Goal: Find specific page/section: Find specific page/section

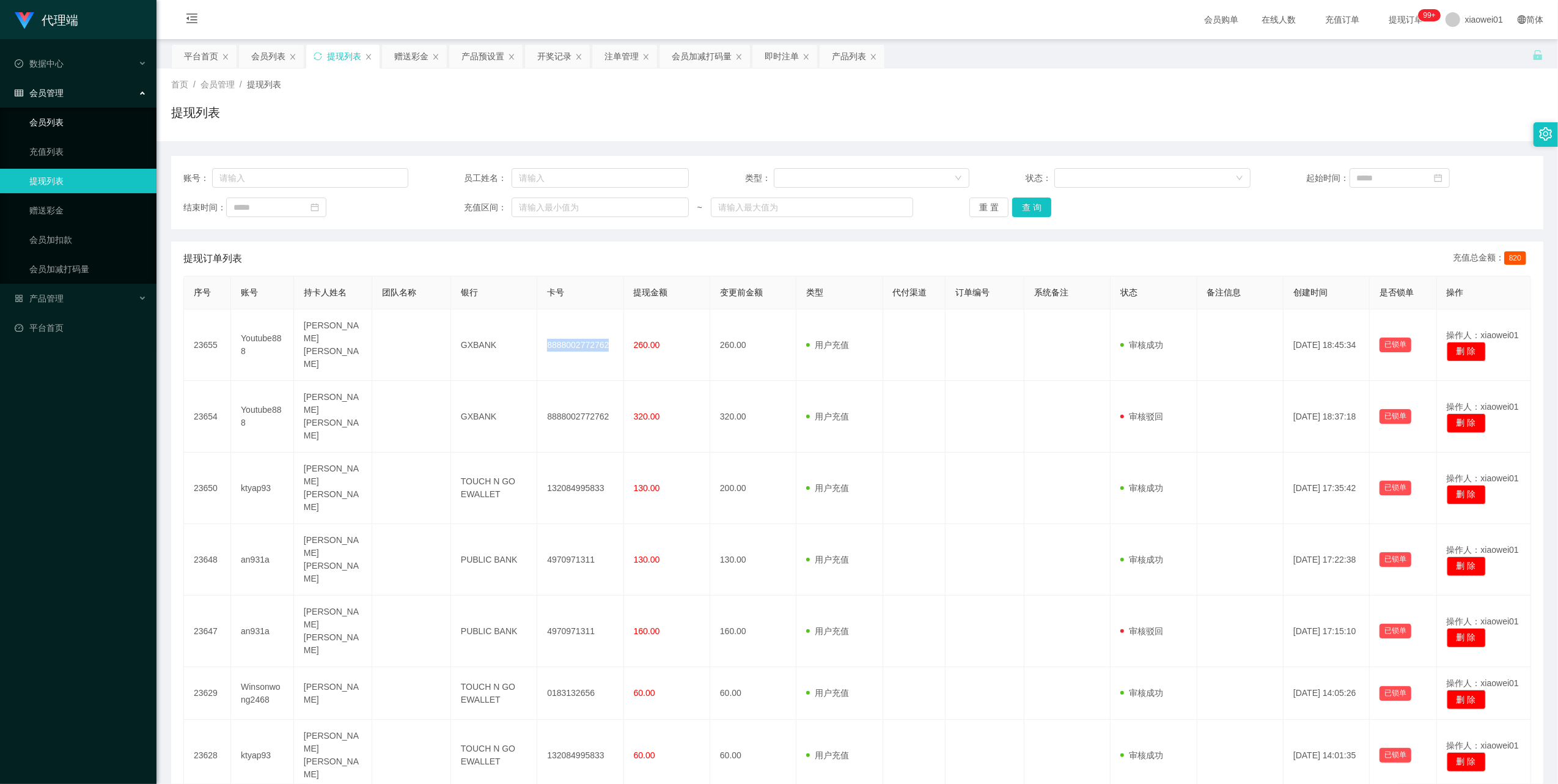
click at [60, 120] on link "会员列表" at bounding box center [88, 121] width 117 height 24
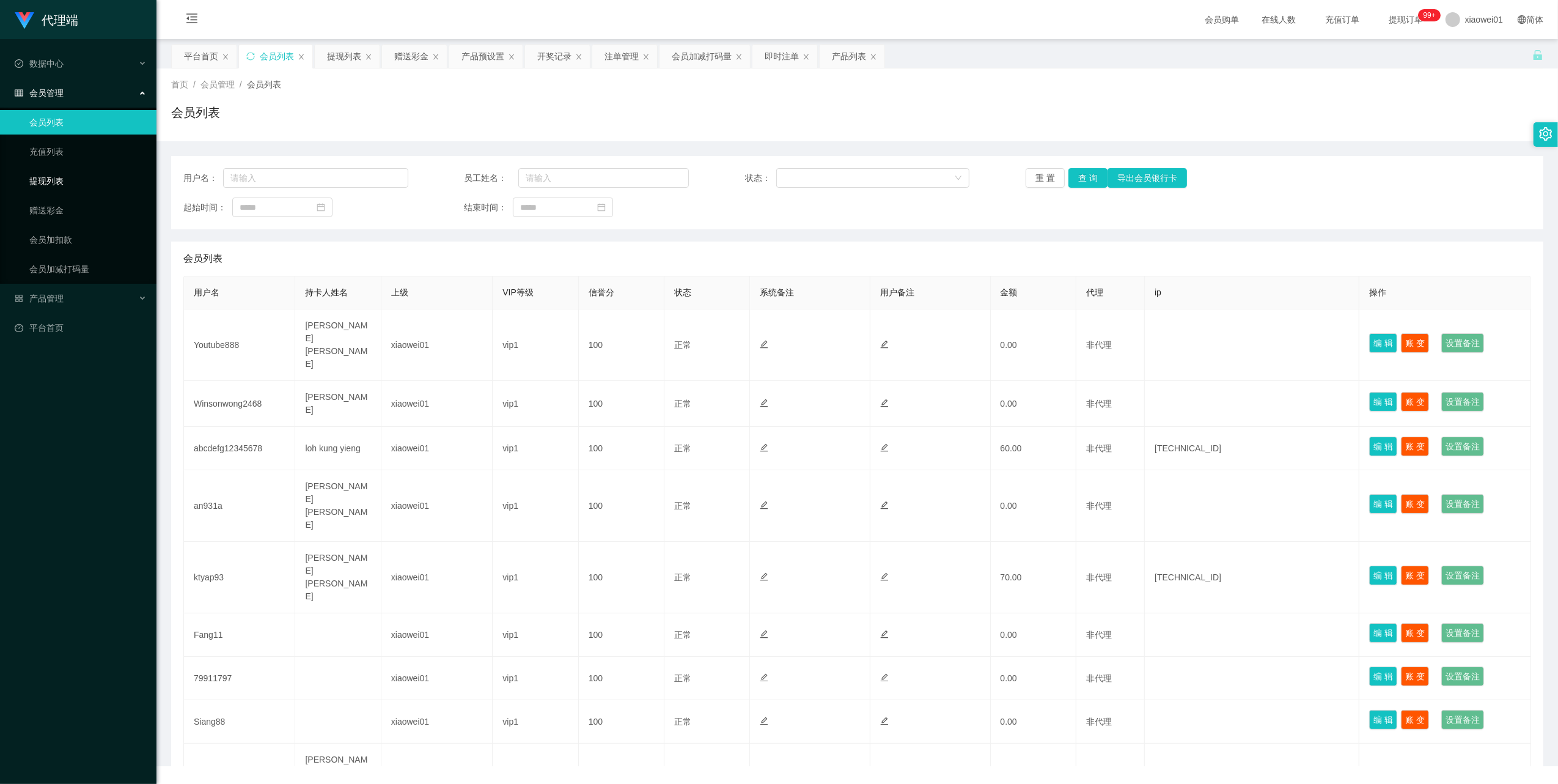
click at [52, 182] on link "提现列表" at bounding box center [88, 180] width 117 height 24
